Goal: Task Accomplishment & Management: Use online tool/utility

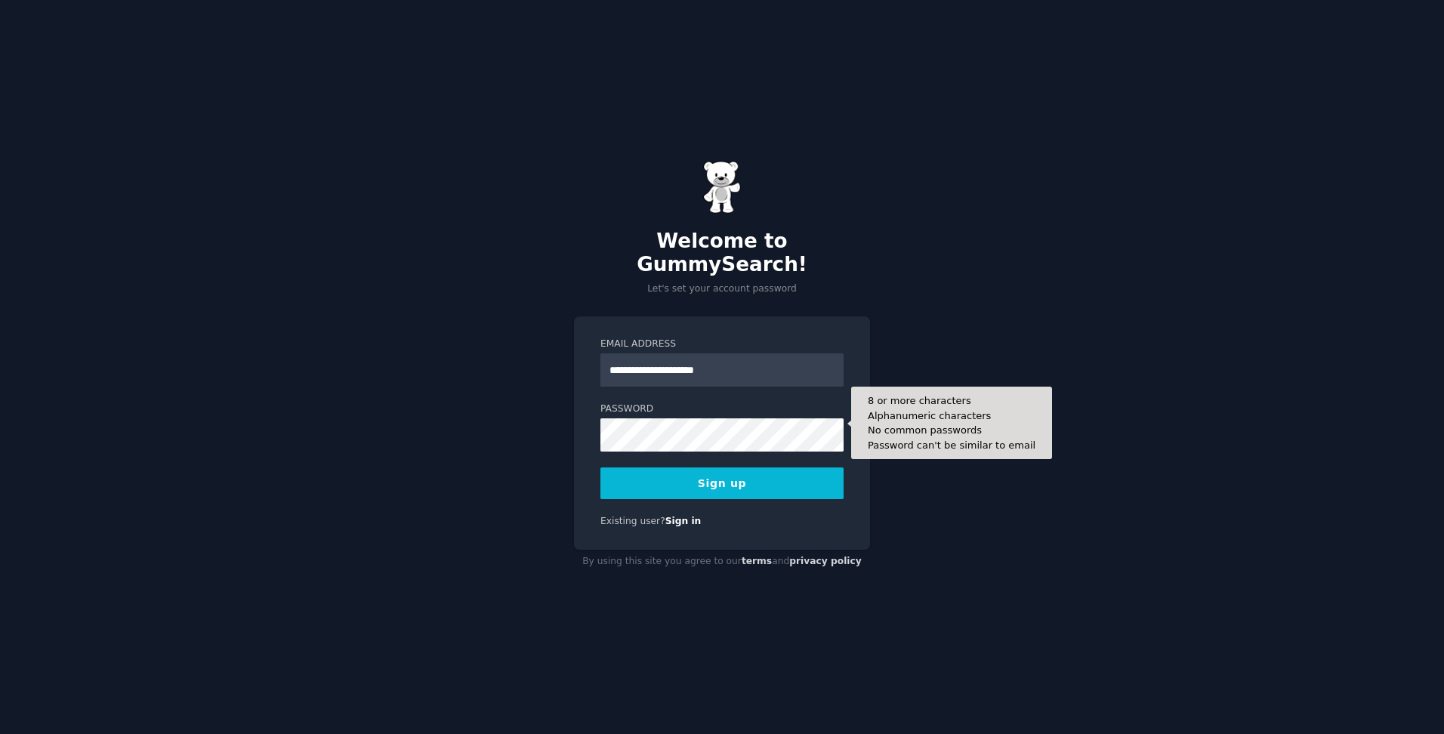
type input "**********"
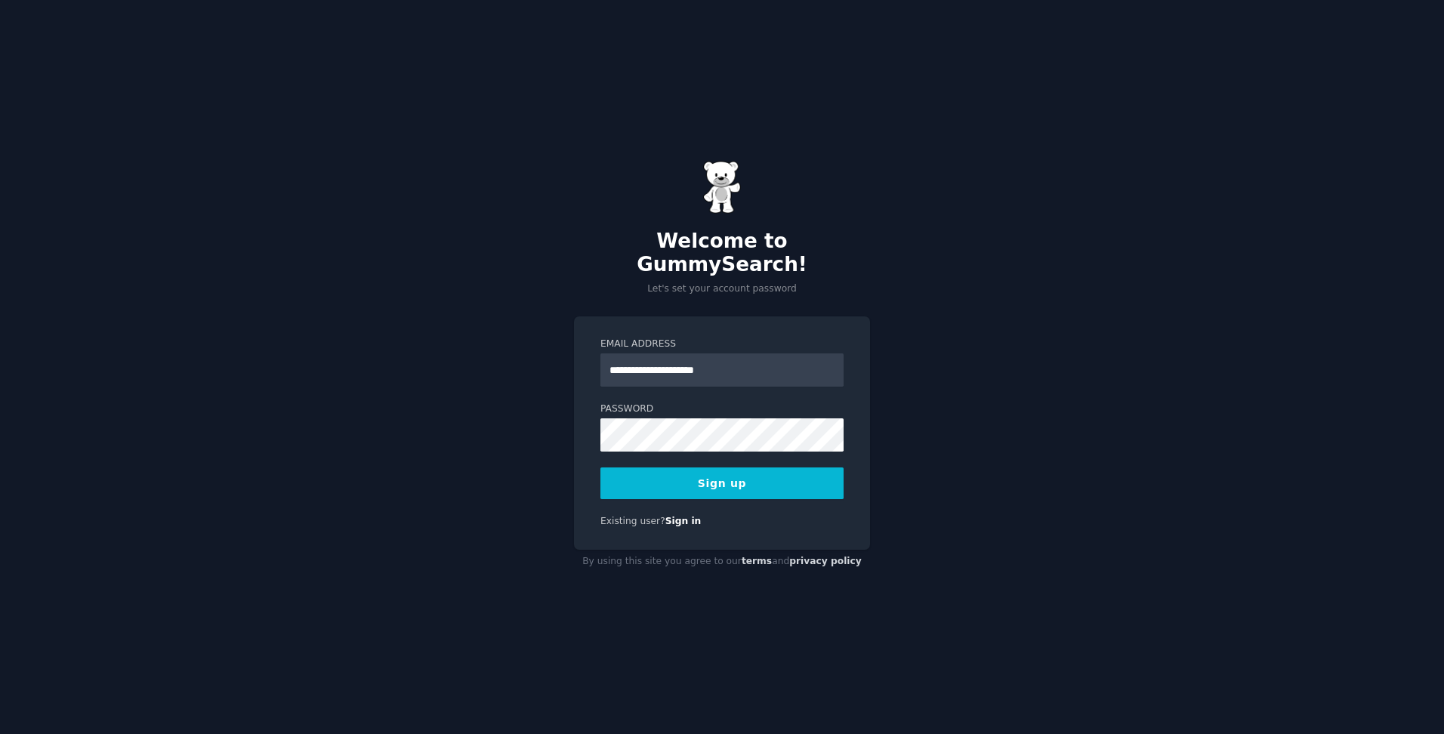
click at [747, 467] on button "Sign up" at bounding box center [721, 483] width 243 height 32
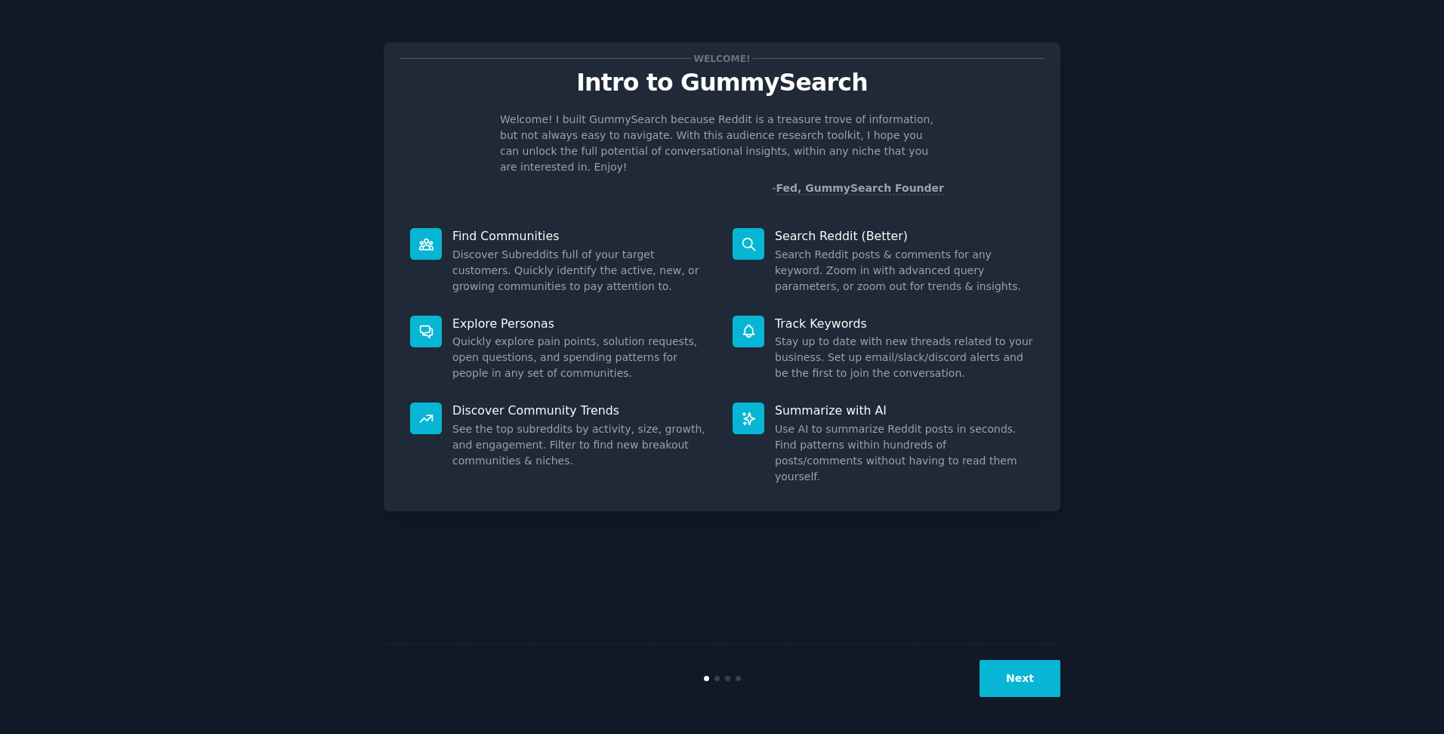
click at [1027, 673] on button "Next" at bounding box center [1019, 678] width 81 height 37
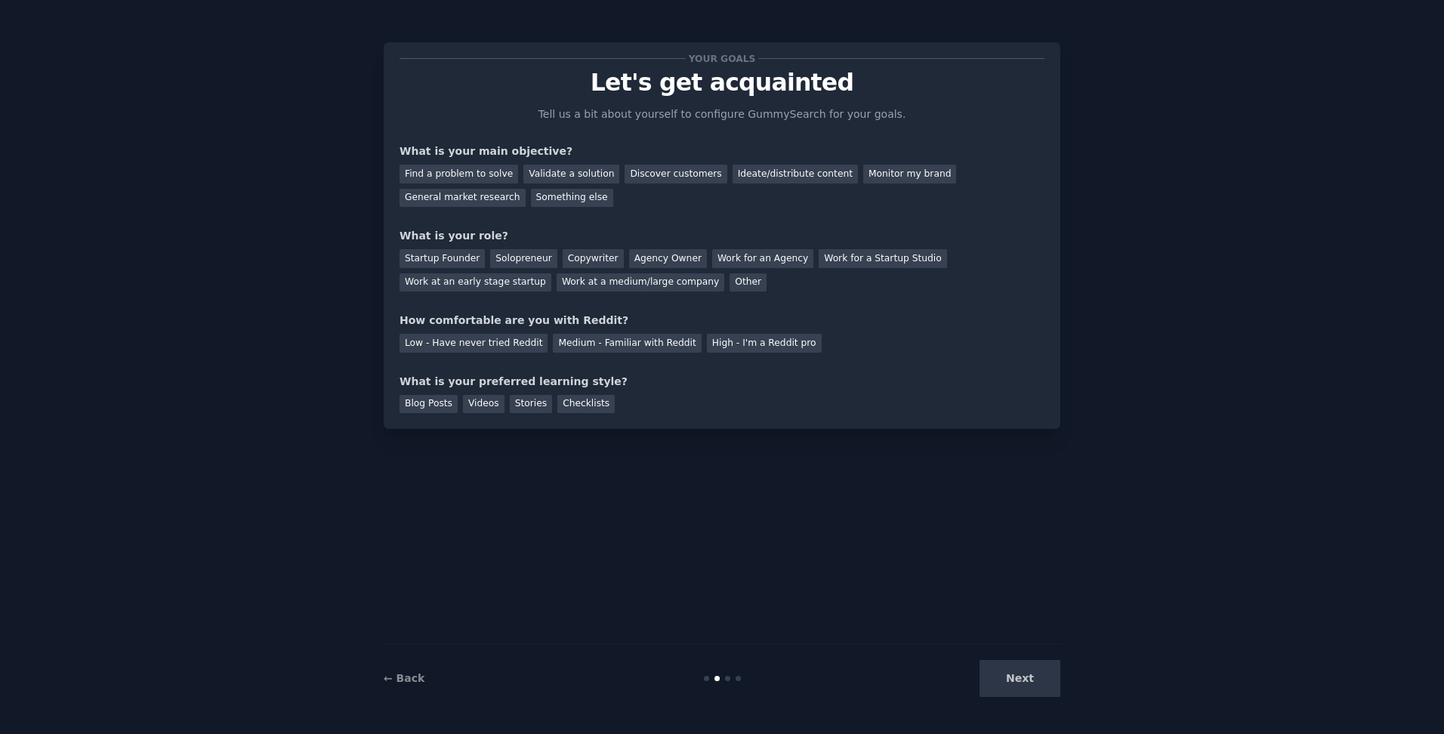
click at [1028, 673] on div "Next" at bounding box center [947, 678] width 226 height 37
click at [1022, 676] on div "Next" at bounding box center [947, 678] width 226 height 37
click at [653, 176] on div "Discover customers" at bounding box center [675, 174] width 102 height 19
click at [448, 174] on div "Find a problem to solve" at bounding box center [458, 174] width 119 height 19
click at [635, 171] on div "Discover customers" at bounding box center [675, 174] width 102 height 19
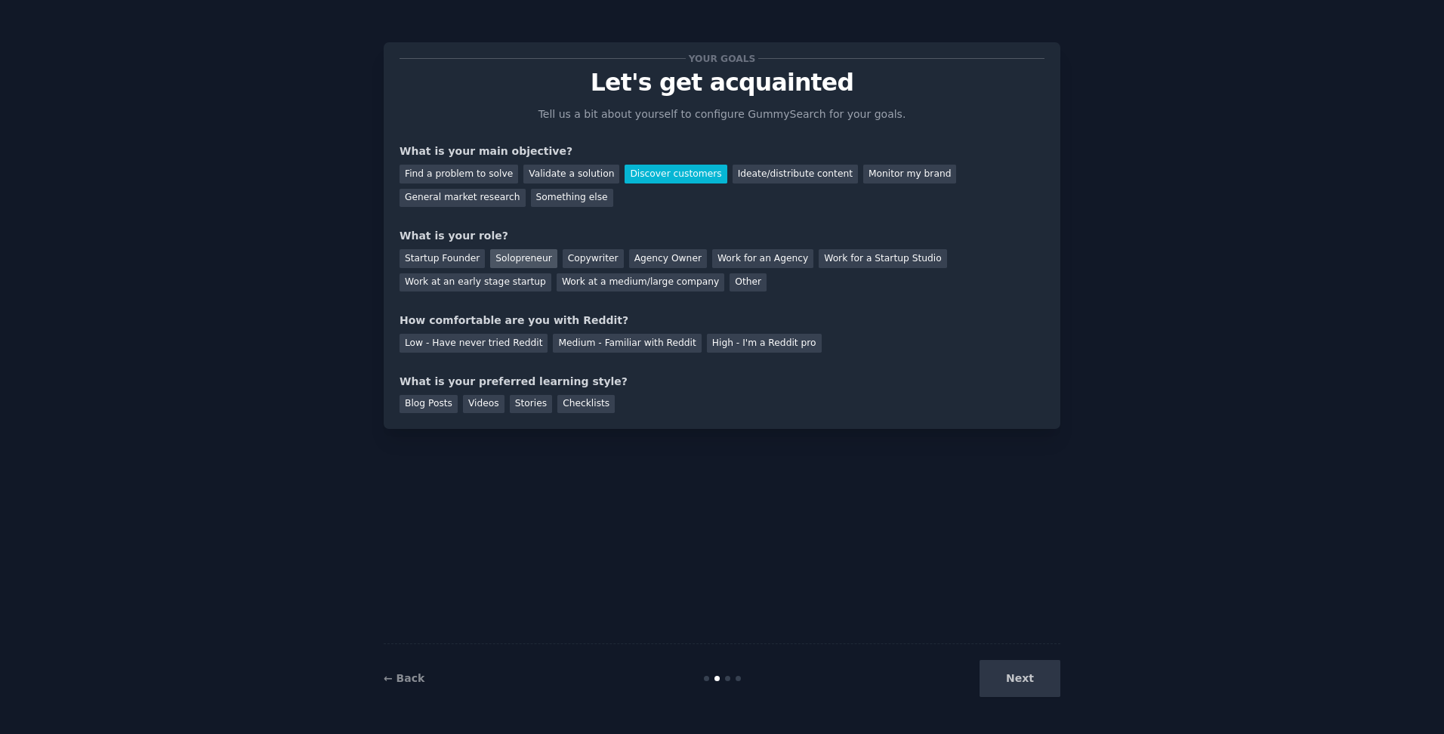
click at [515, 254] on div "Solopreneur" at bounding box center [523, 258] width 66 height 19
click at [485, 346] on div "Low - Have never tried Reddit" at bounding box center [473, 343] width 148 height 19
drag, startPoint x: 563, startPoint y: 402, endPoint x: 596, endPoint y: 436, distance: 47.5
click at [564, 402] on div "Checklists" at bounding box center [585, 404] width 57 height 19
drag, startPoint x: 1034, startPoint y: 676, endPoint x: 984, endPoint y: 603, distance: 88.6
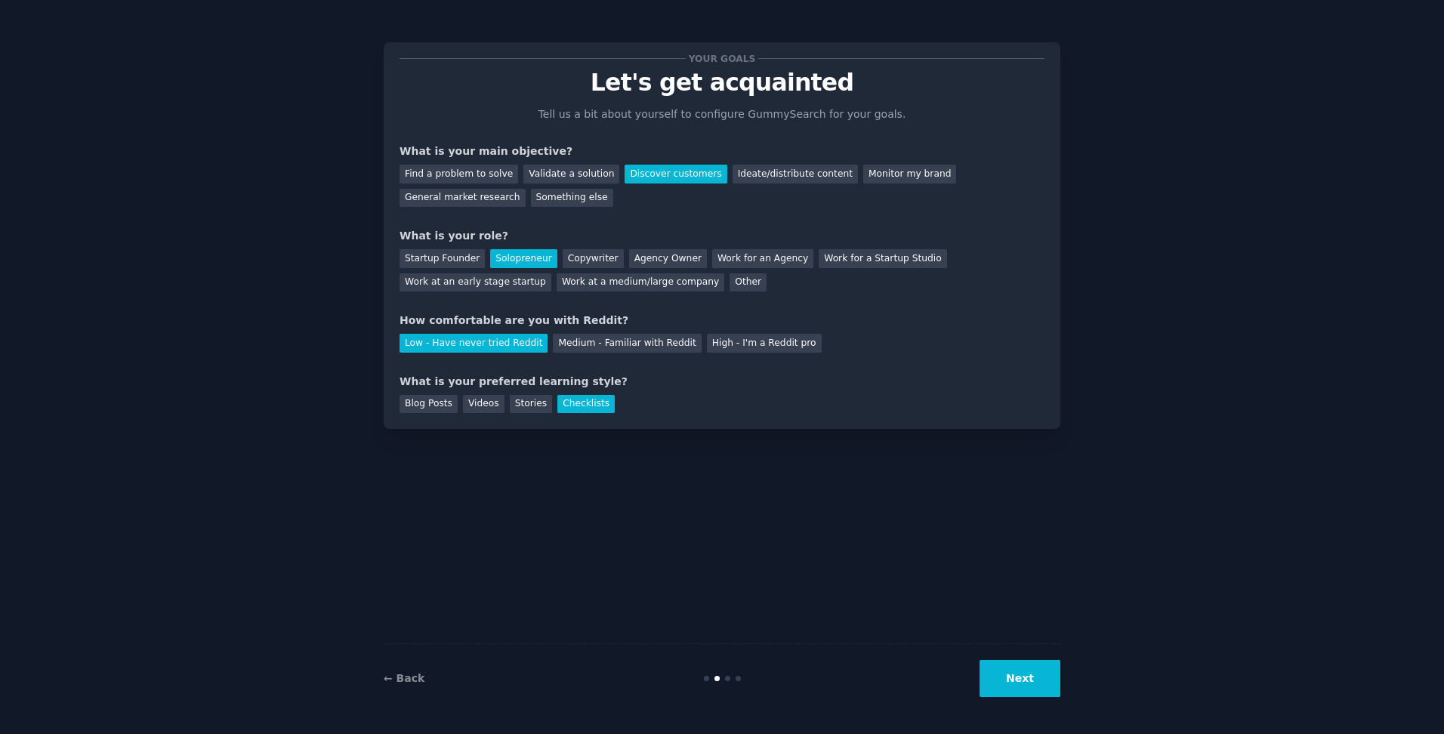
click at [1034, 670] on button "Next" at bounding box center [1019, 678] width 81 height 37
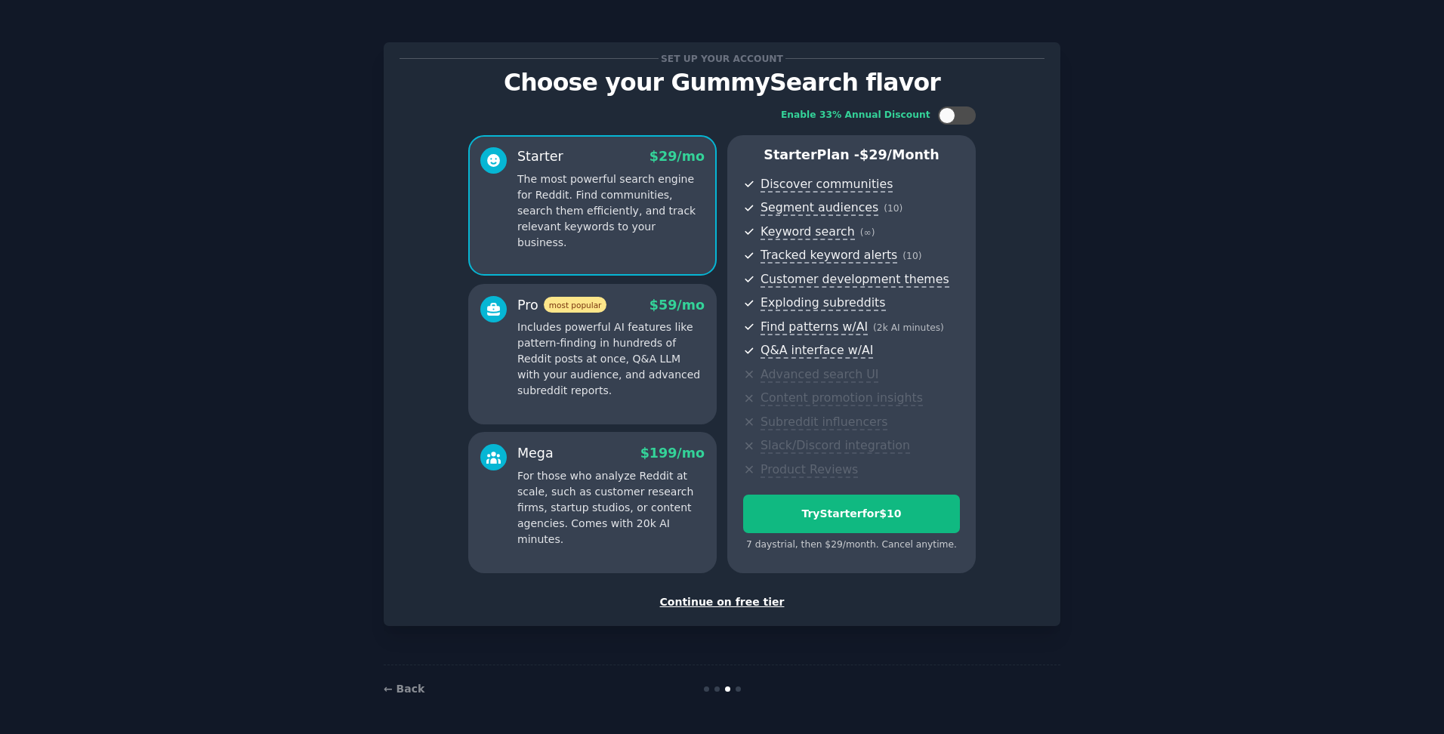
click at [723, 596] on div "Continue on free tier" at bounding box center [721, 602] width 645 height 16
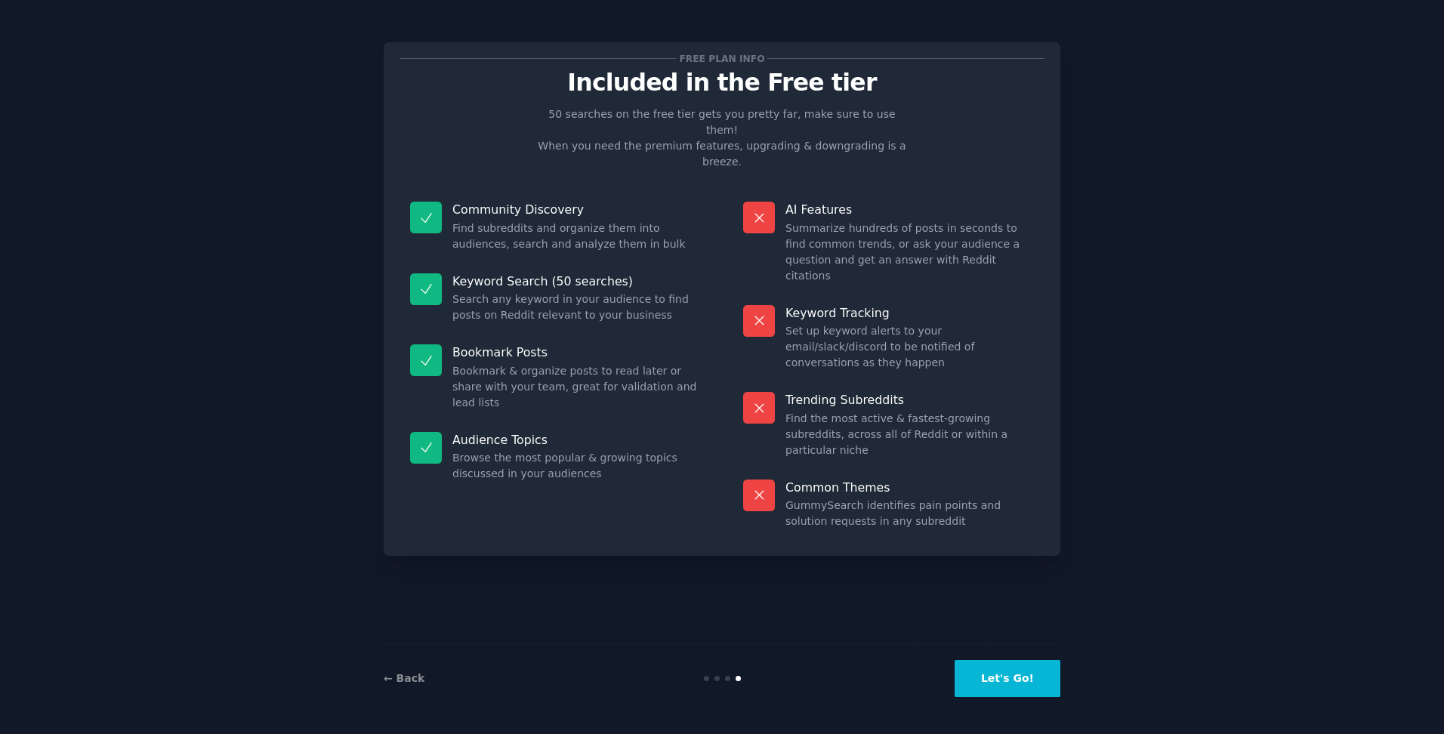
click at [1013, 680] on button "Let's Go!" at bounding box center [1007, 678] width 106 height 37
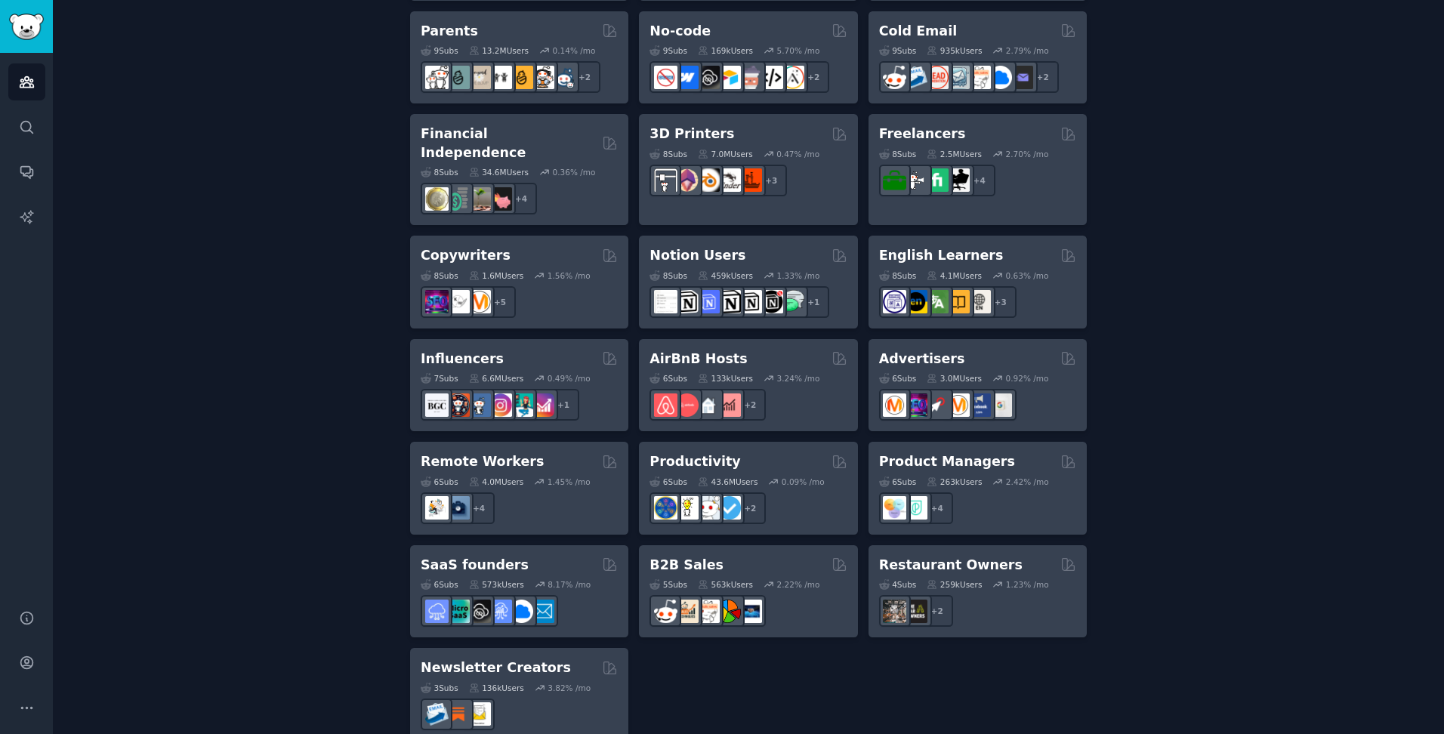
scroll to position [1008, 0]
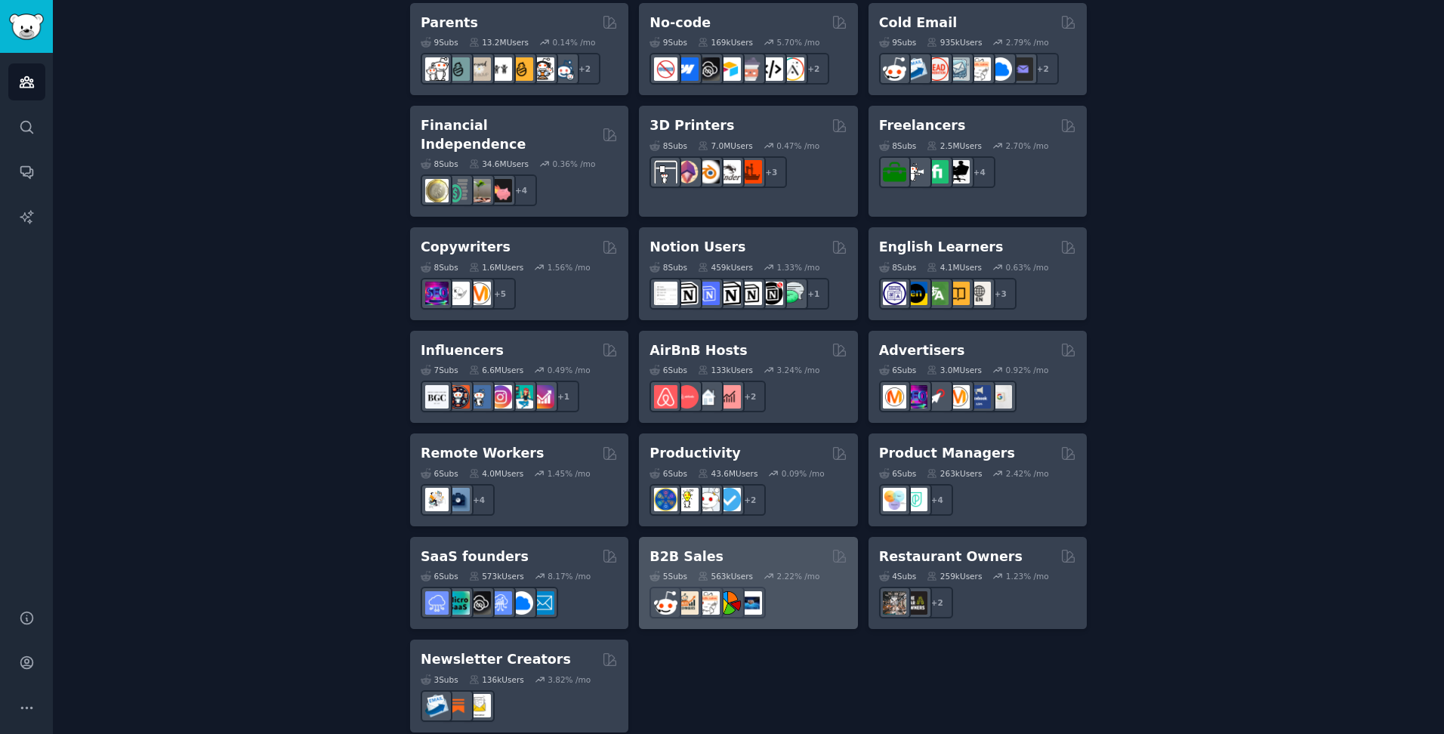
click at [729, 566] on div "5 Sub s 563k Users 2.22 % /mo" at bounding box center [747, 592] width 197 height 53
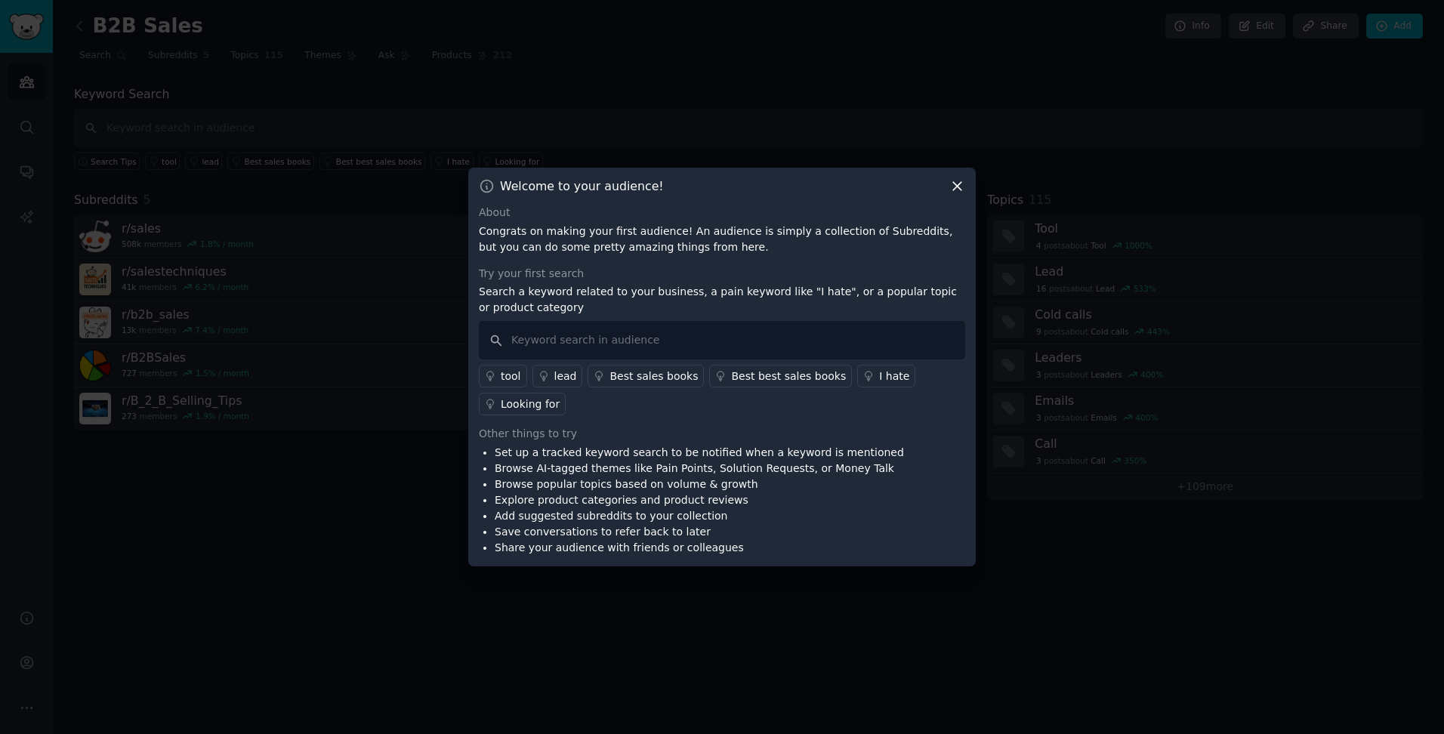
click at [960, 183] on icon at bounding box center [957, 187] width 8 height 8
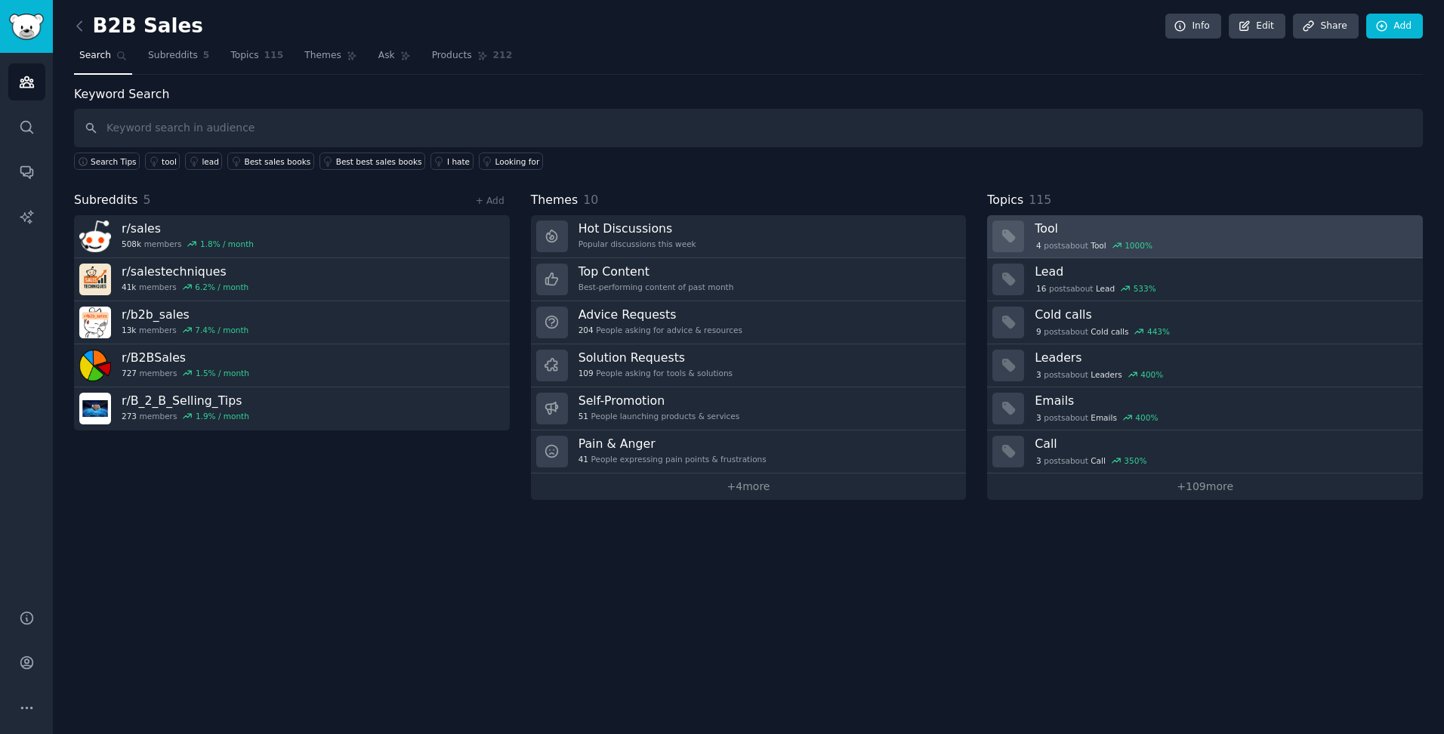
click at [1115, 235] on h3 "Tool" at bounding box center [1223, 228] width 378 height 16
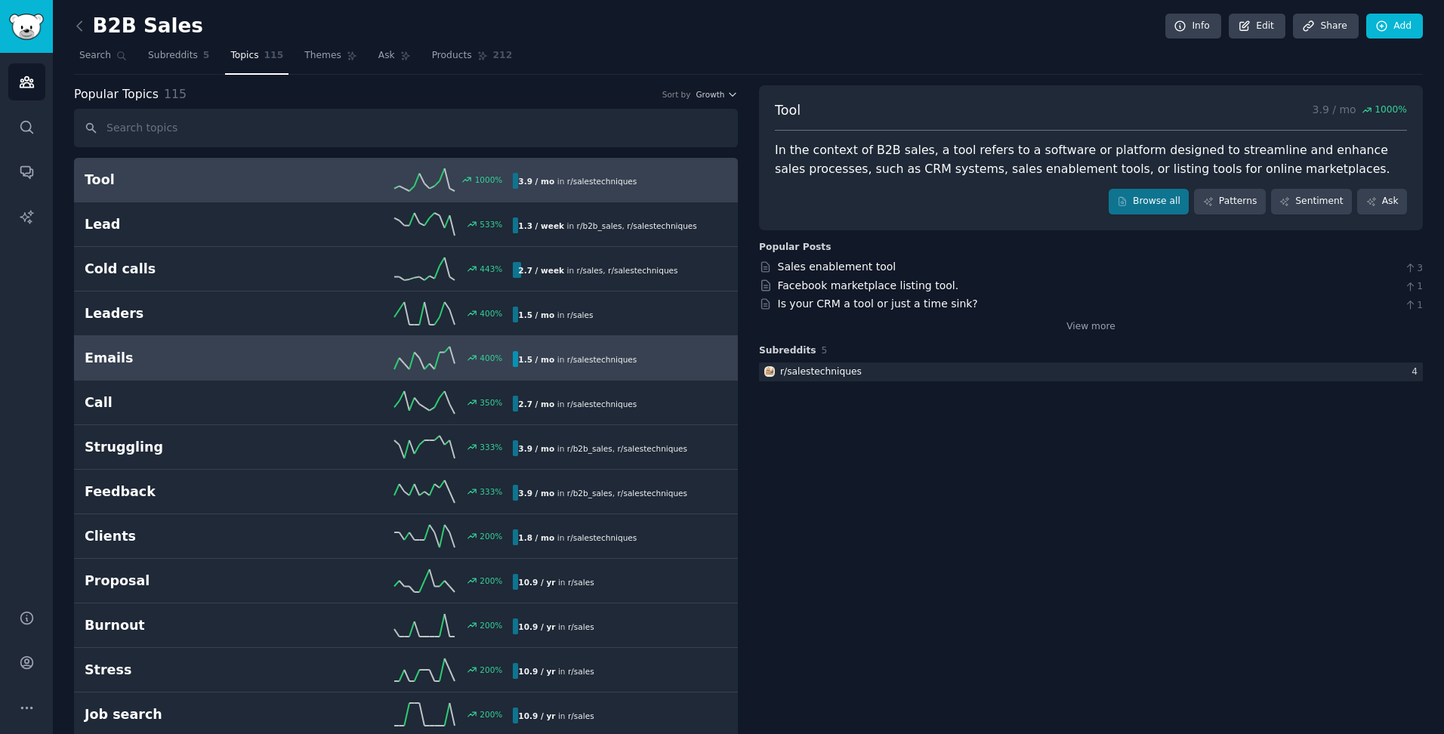
click at [188, 361] on h2 "Emails" at bounding box center [192, 358] width 214 height 19
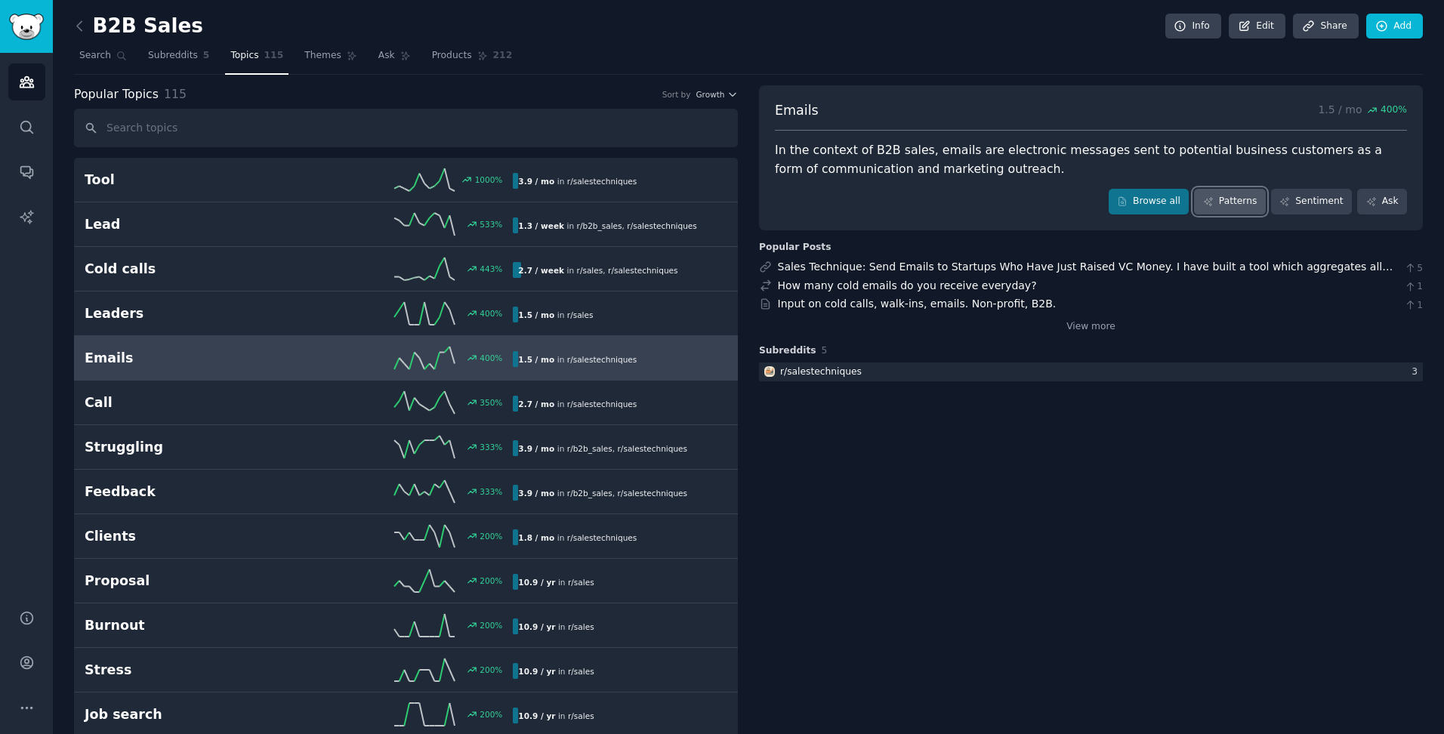
click at [1238, 196] on link "Patterns" at bounding box center [1229, 202] width 71 height 26
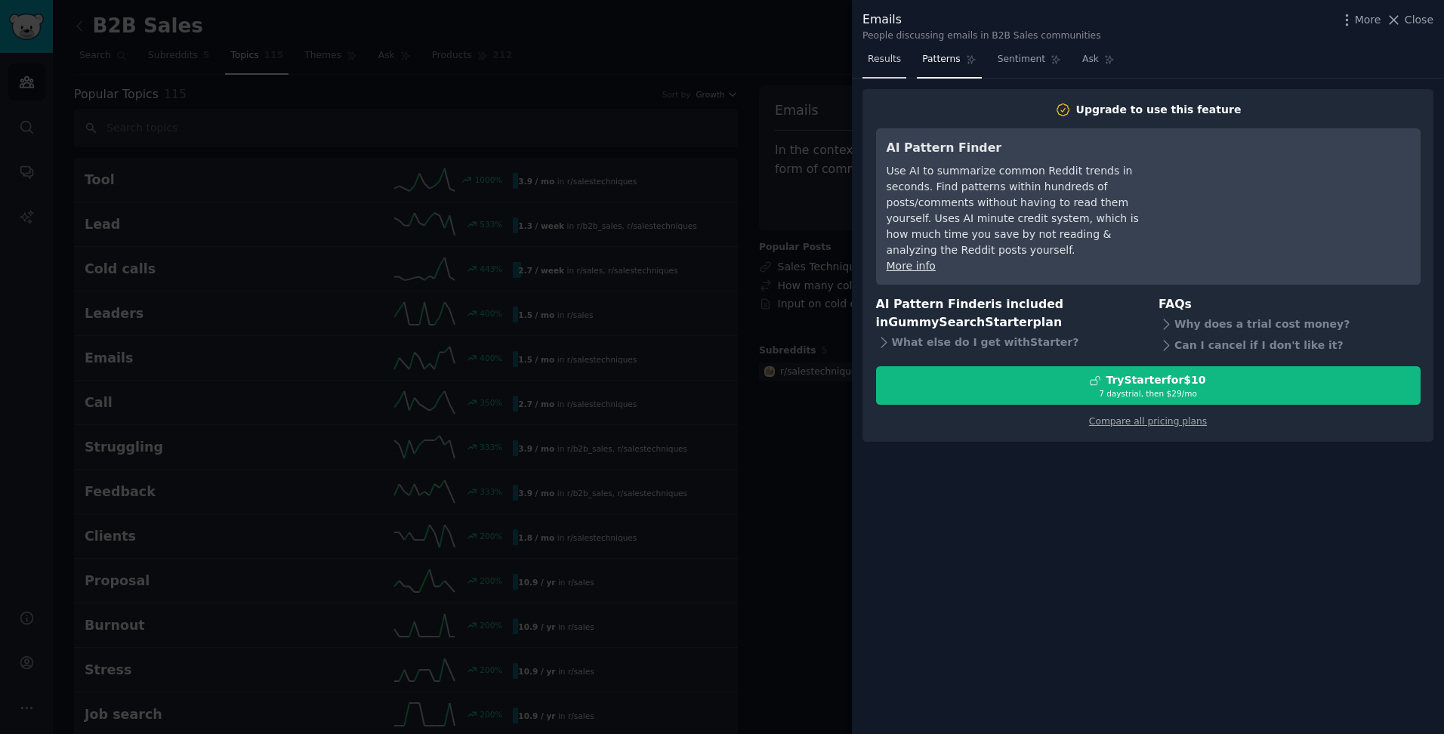
drag, startPoint x: 886, startPoint y: 58, endPoint x: 892, endPoint y: 51, distance: 9.1
click at [886, 57] on span "Results" at bounding box center [884, 60] width 33 height 14
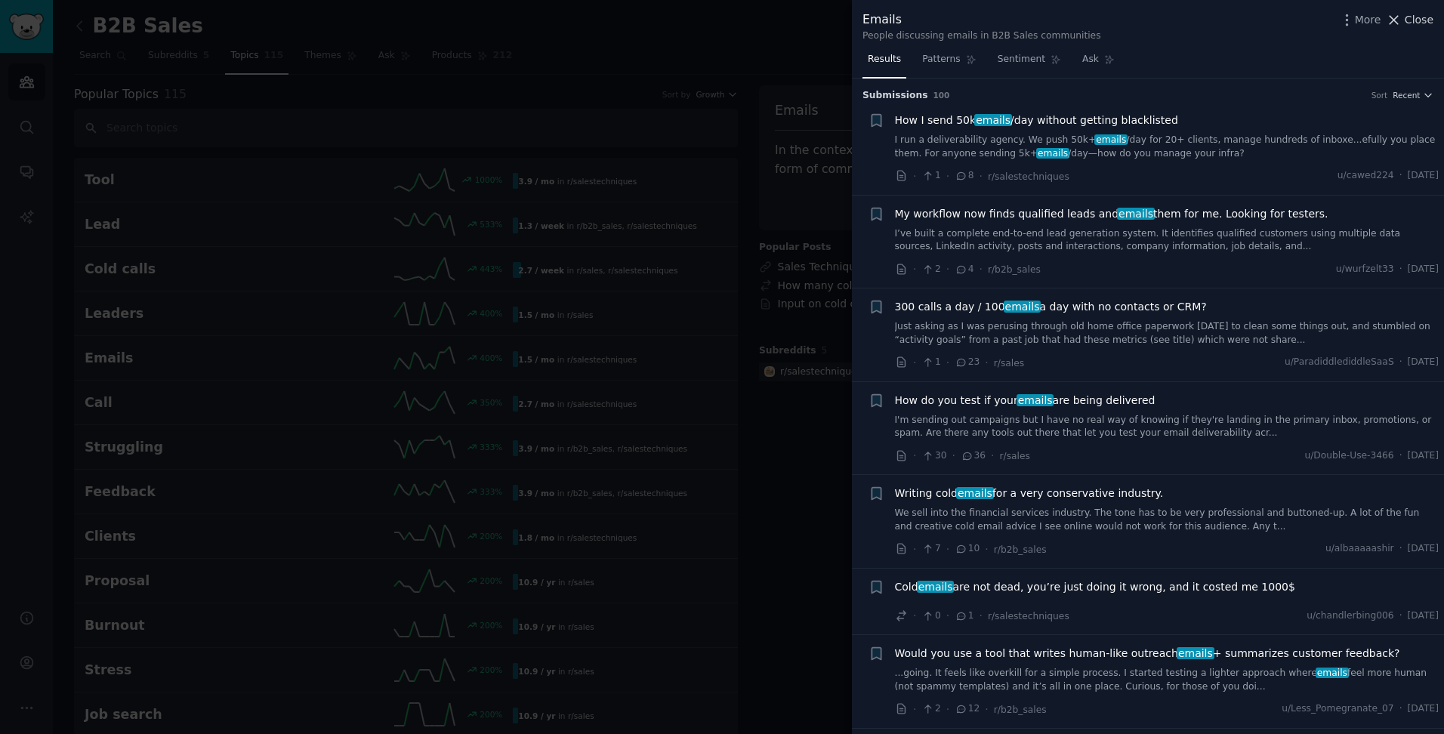
click at [1409, 17] on span "Close" at bounding box center [1418, 20] width 29 height 16
